Goal: Transaction & Acquisition: Purchase product/service

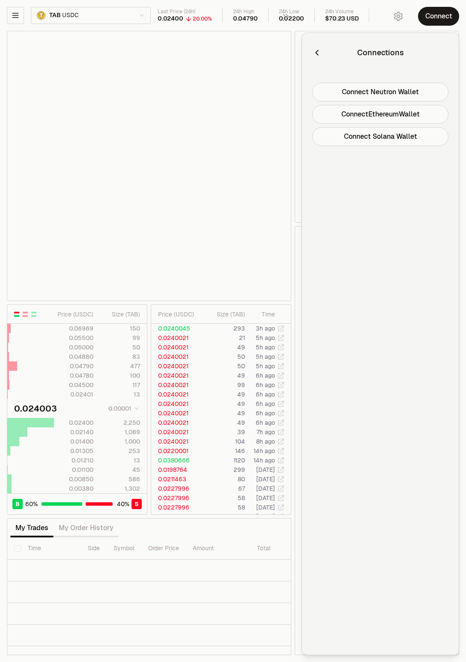
click at [412, 89] on button "Connect Neutron Wallet" at bounding box center [380, 92] width 136 height 19
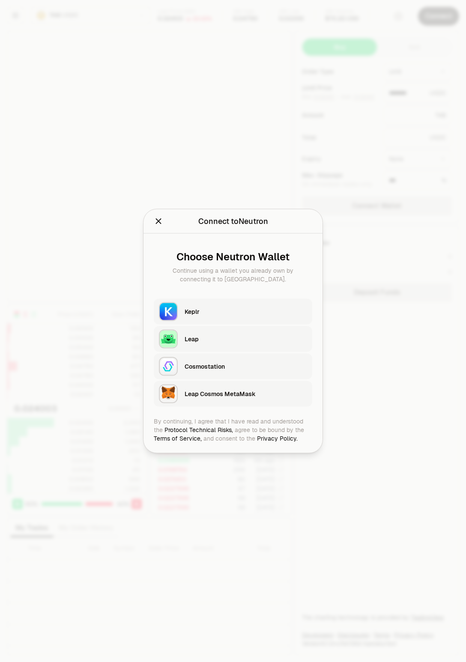
click at [243, 341] on div "Leap" at bounding box center [246, 339] width 122 height 9
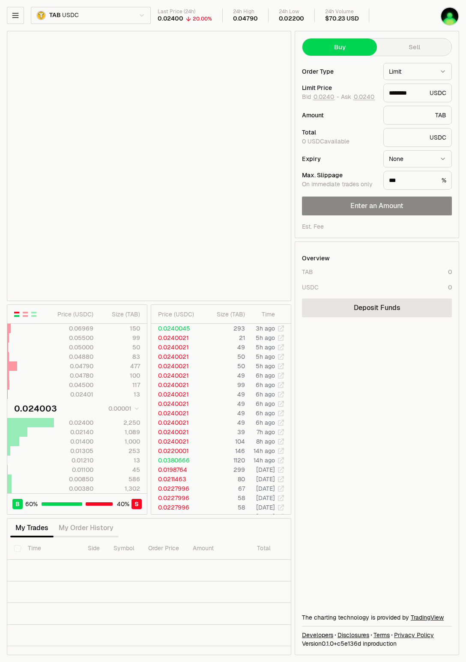
click at [408, 42] on button "Sell" at bounding box center [414, 47] width 75 height 17
type input "********"
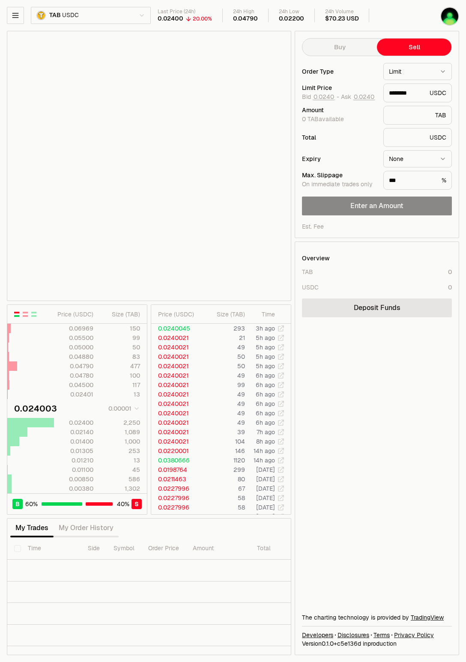
click at [391, 371] on div "Overview TAB 0 USDC 0 Deposit Funds The charting technology is provided by Trad…" at bounding box center [377, 448] width 164 height 413
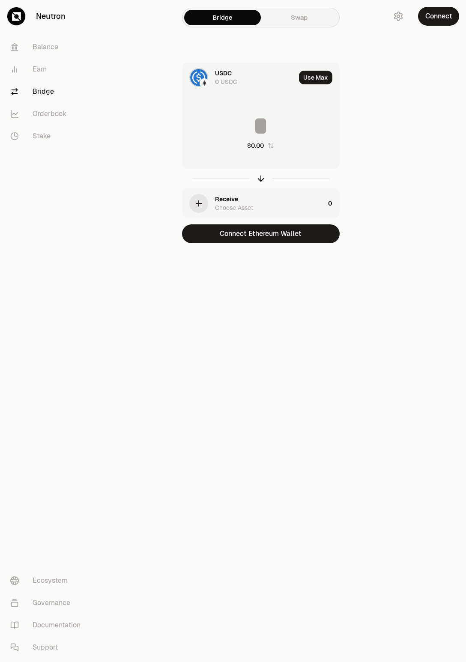
click at [265, 90] on div "USDC 0 USDC" at bounding box center [238, 77] width 113 height 29
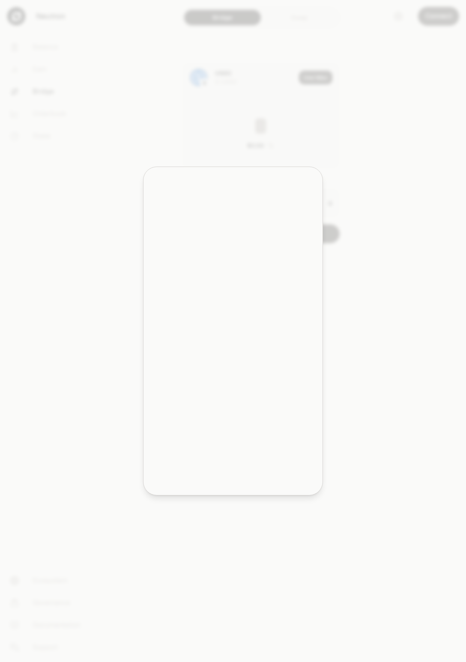
click at [263, 127] on div at bounding box center [233, 331] width 466 height 662
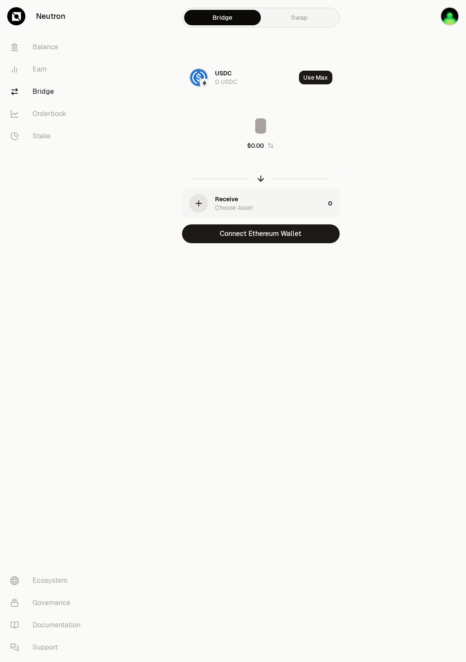
click at [266, 126] on input at bounding box center [260, 126] width 157 height 26
type input "*"
click at [379, 206] on div "USDC 0 USDC Use Max * $0.99 Receive Choose Asset 0 Connect Ethereum Wallet" at bounding box center [261, 153] width 288 height 181
click at [359, 193] on div "USDC 0 USDC Use Max * $0.99 Receive Choose Asset 0 Connect Ethereum Wallet" at bounding box center [261, 153] width 288 height 181
click at [328, 233] on button "Connect Ethereum Wallet" at bounding box center [261, 233] width 158 height 19
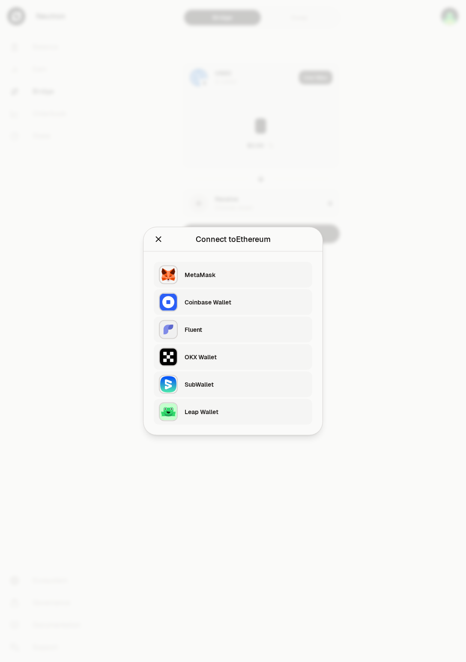
click at [239, 411] on div "Leap Wallet" at bounding box center [246, 412] width 122 height 9
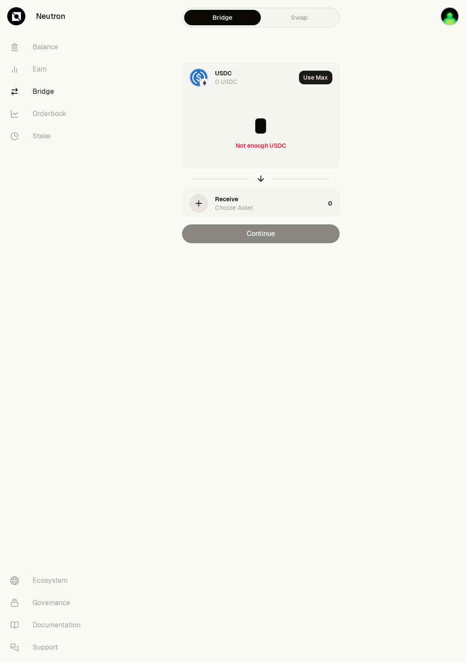
click at [355, 306] on div "Neutron Balance Earn Bridge Orderbook Stake Ecosystem Governance Documentation …" at bounding box center [281, 331] width 370 height 662
click at [295, 163] on div "* Not enough USDC" at bounding box center [260, 131] width 157 height 75
click at [287, 144] on div "* Not enough USDC" at bounding box center [260, 131] width 157 height 75
click at [267, 206] on div "Receive Choose Asset" at bounding box center [270, 203] width 110 height 17
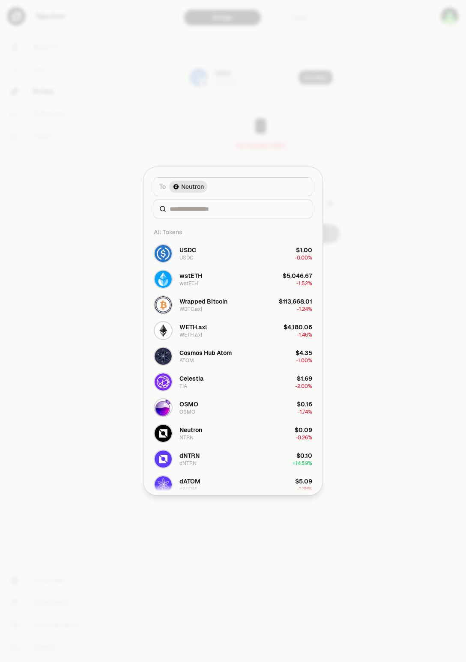
click at [369, 209] on div at bounding box center [233, 331] width 466 height 662
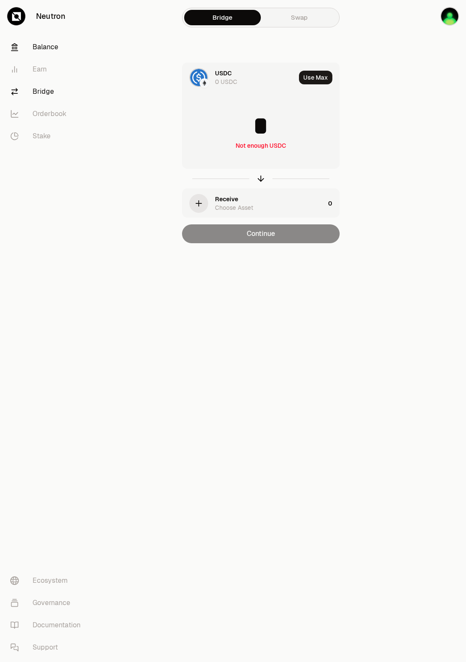
click at [48, 48] on link "Balance" at bounding box center [47, 47] width 89 height 22
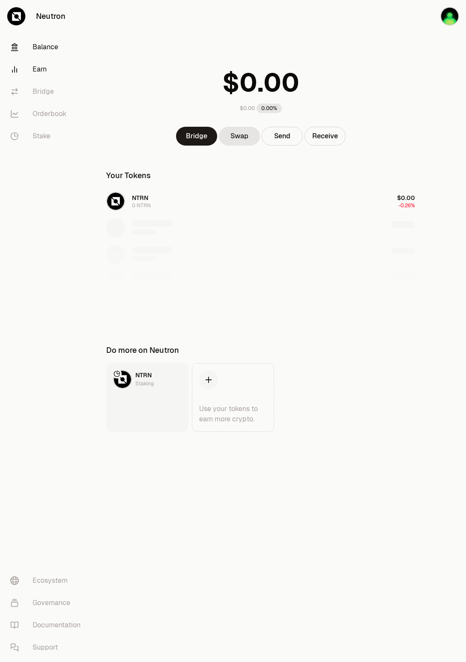
click at [47, 61] on link "Earn" at bounding box center [47, 69] width 89 height 22
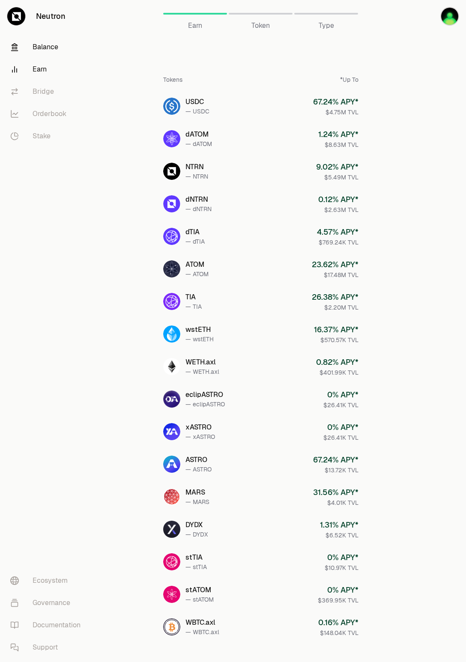
click at [49, 48] on link "Balance" at bounding box center [47, 47] width 89 height 22
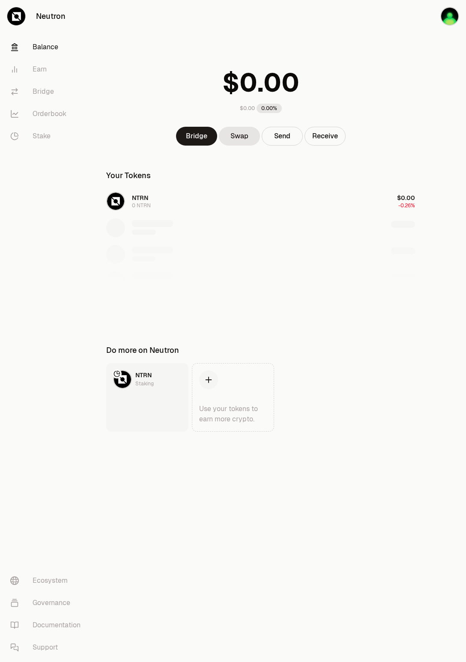
click at [241, 197] on div "NTRN 0 NTRN $0.00 -0.26%" at bounding box center [260, 254] width 329 height 132
click at [387, 218] on div "NTRN 0 NTRN $0.00 -0.26%" at bounding box center [260, 254] width 329 height 132
click at [413, 222] on div "NTRN 0 NTRN $0.00 -0.26%" at bounding box center [260, 254] width 329 height 132
click at [427, 283] on div at bounding box center [445, 233] width 41 height 466
click at [45, 67] on link "Earn" at bounding box center [47, 69] width 89 height 22
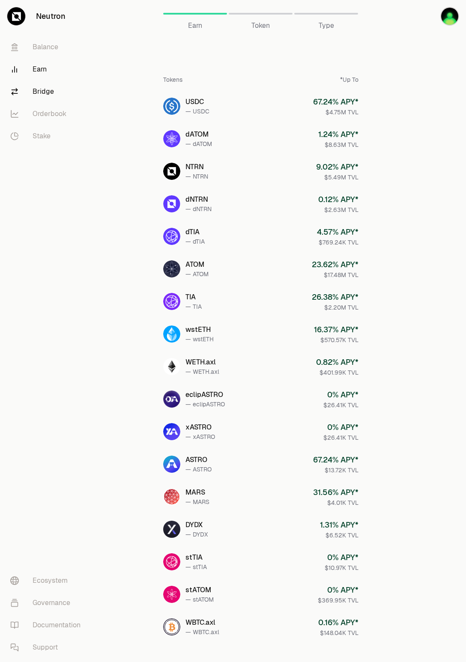
click at [63, 88] on link "Bridge" at bounding box center [47, 91] width 89 height 22
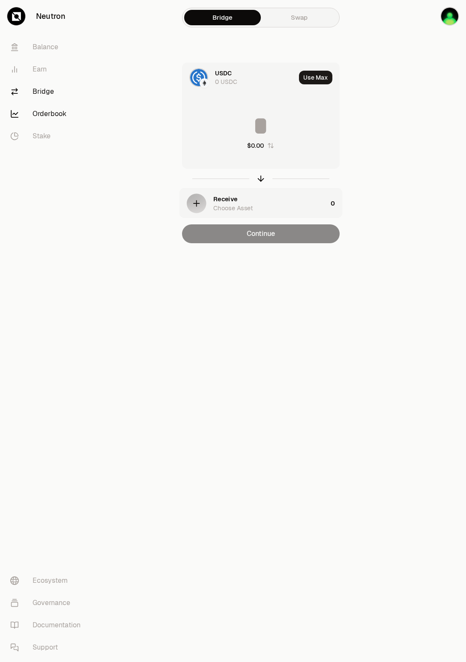
click at [70, 113] on link "Orderbook" at bounding box center [47, 114] width 89 height 22
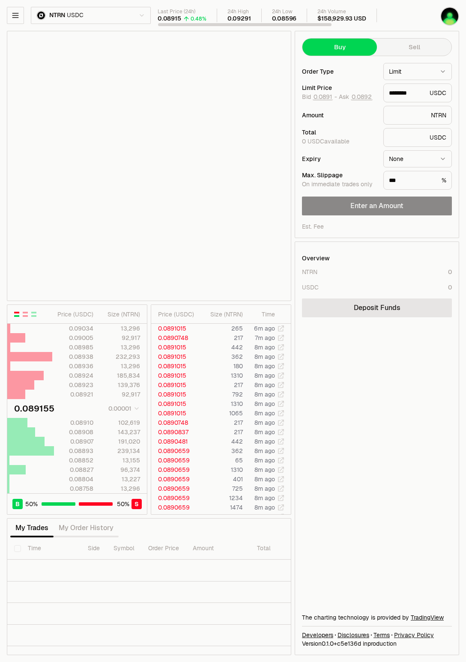
click at [83, 18] on html "Neutron Balance Earn Bridge Orderbook Stake Ecosystem Governance Documentation …" at bounding box center [233, 331] width 466 height 662
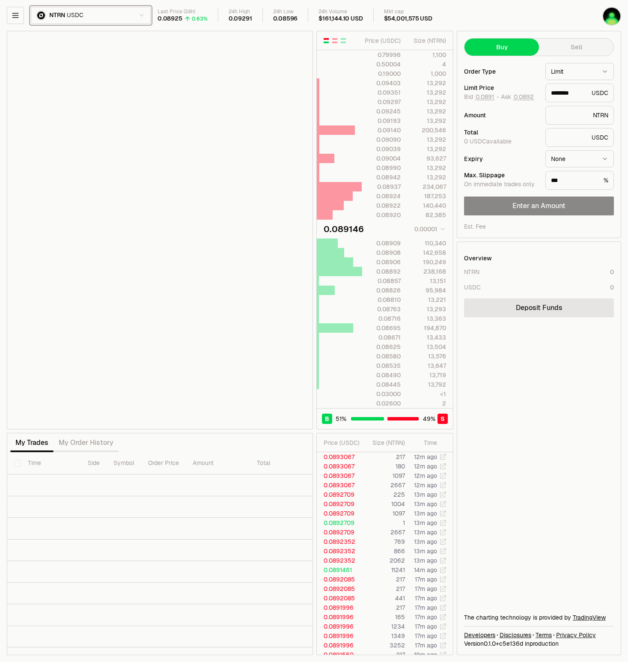
type input "********"
